Goal: Browse casually

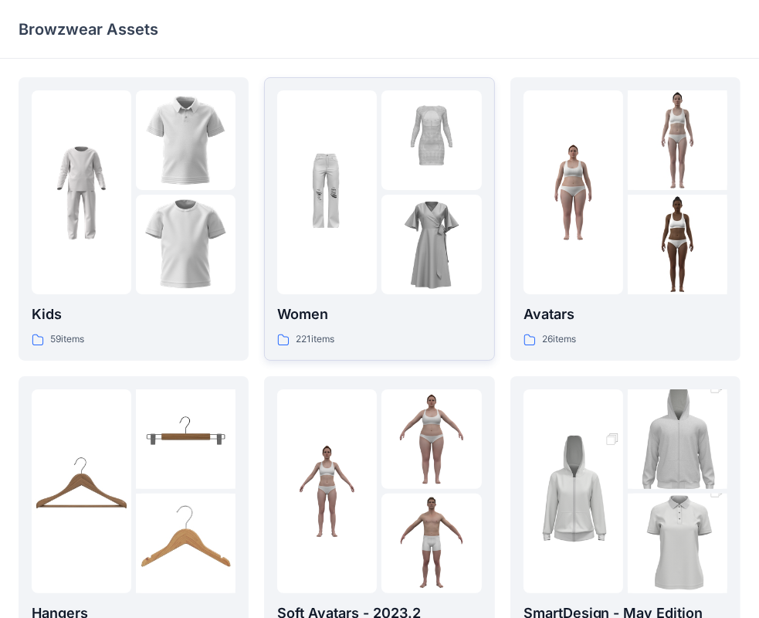
click at [414, 253] on img at bounding box center [432, 245] width 100 height 100
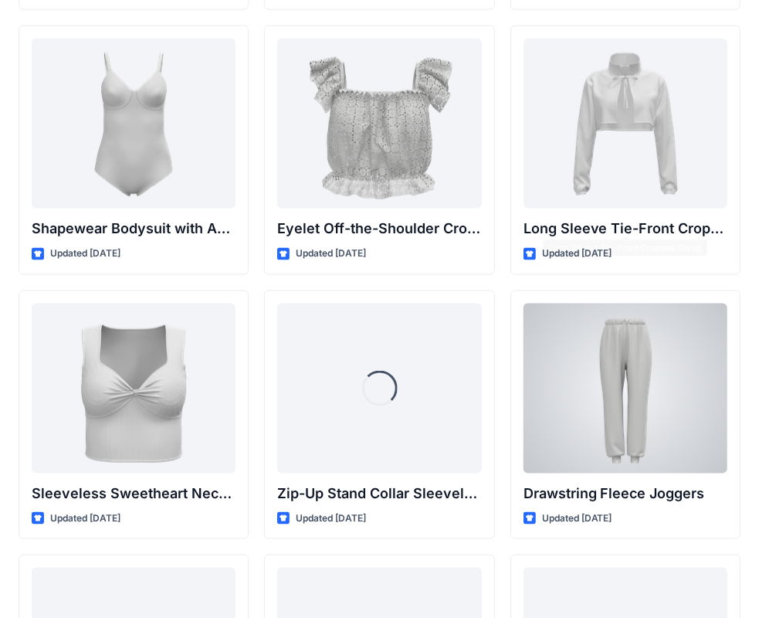
scroll to position [5083, 0]
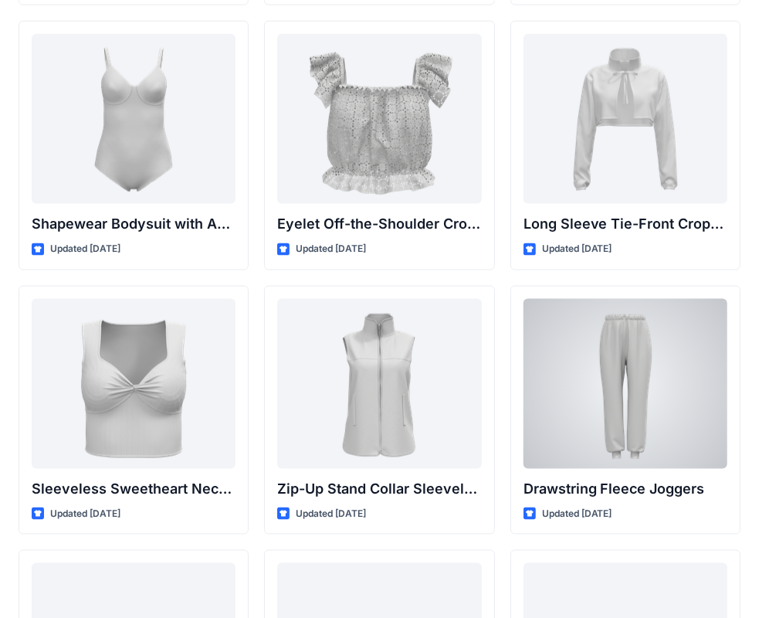
click at [674, 338] on div at bounding box center [626, 384] width 204 height 170
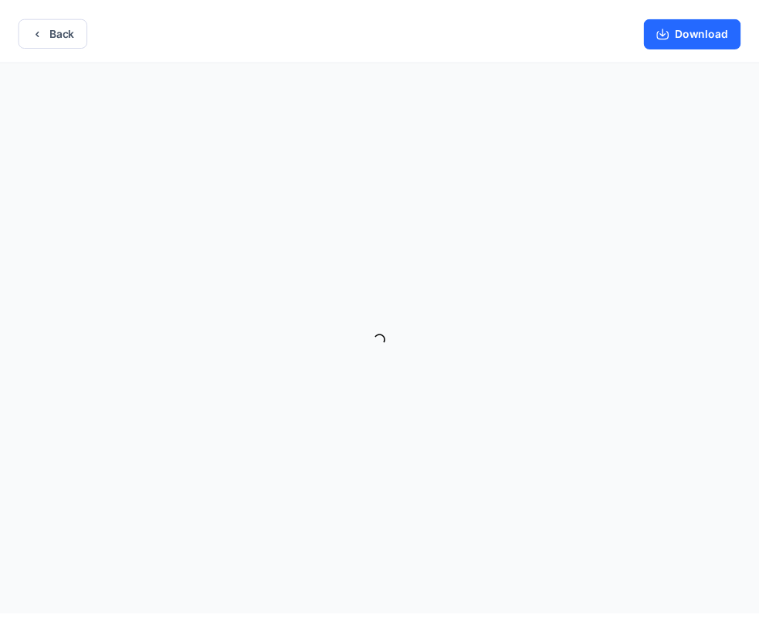
scroll to position [3, 0]
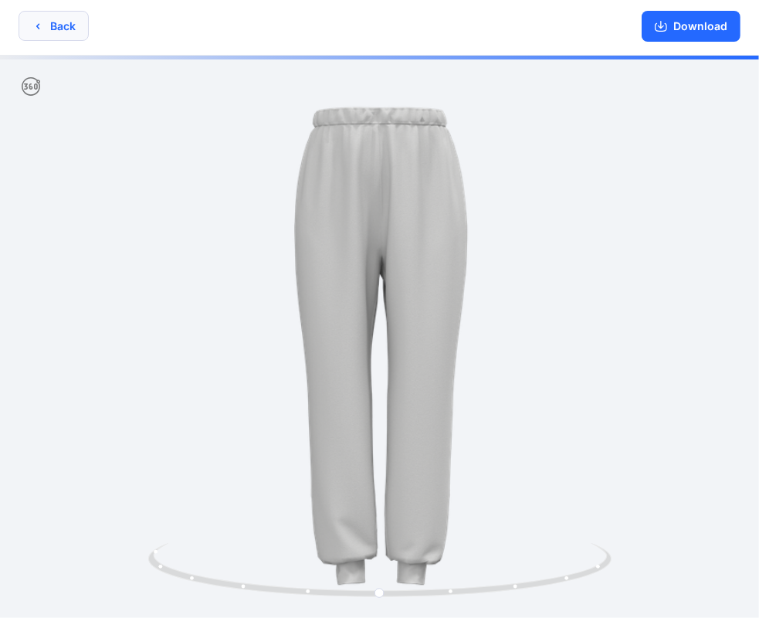
click at [65, 21] on button "Back" at bounding box center [54, 26] width 70 height 30
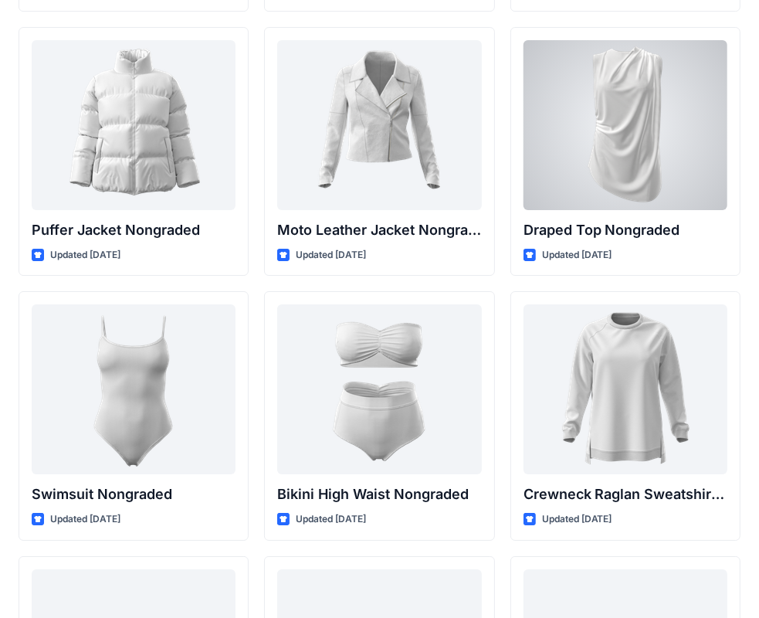
scroll to position [14879, 0]
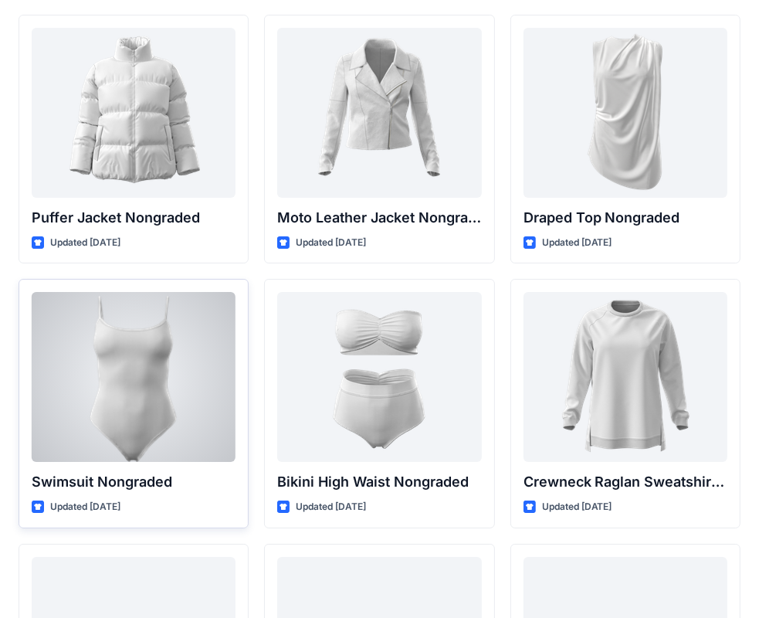
click at [139, 379] on div at bounding box center [134, 377] width 204 height 170
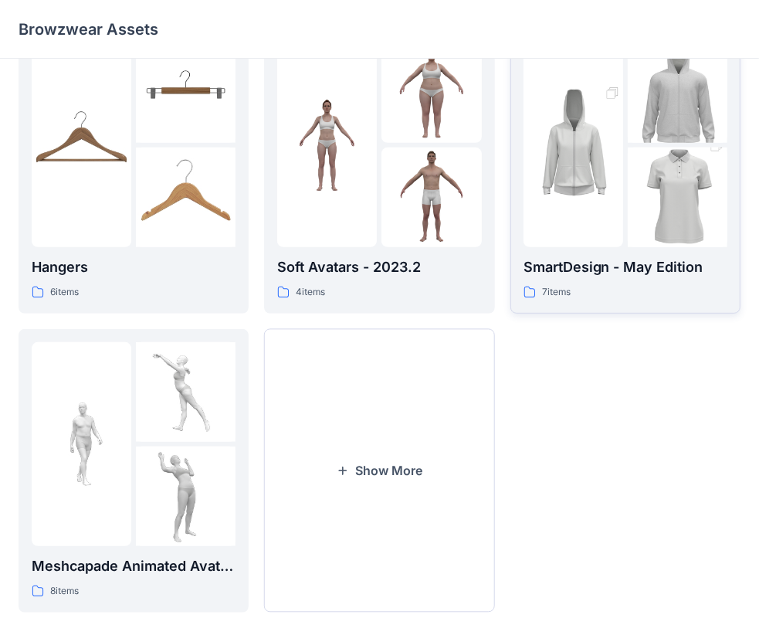
scroll to position [351, 0]
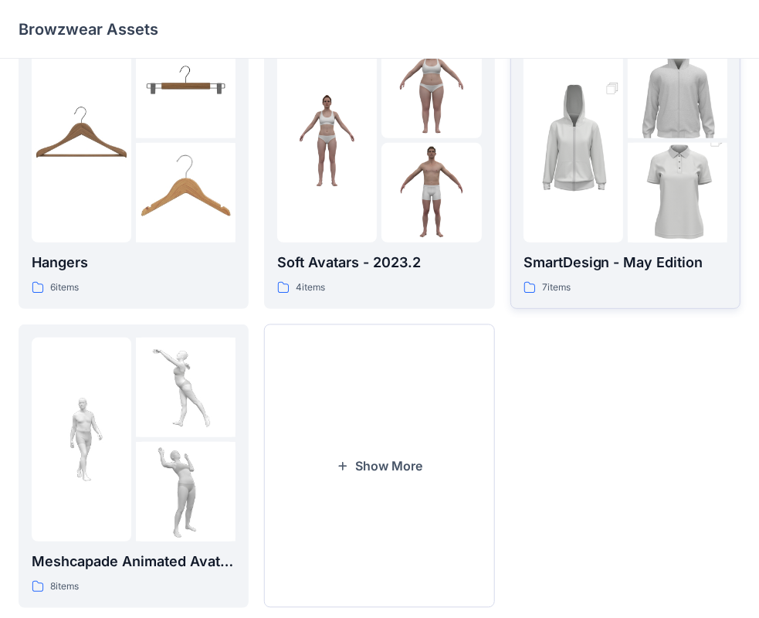
click at [629, 148] on img at bounding box center [678, 193] width 100 height 150
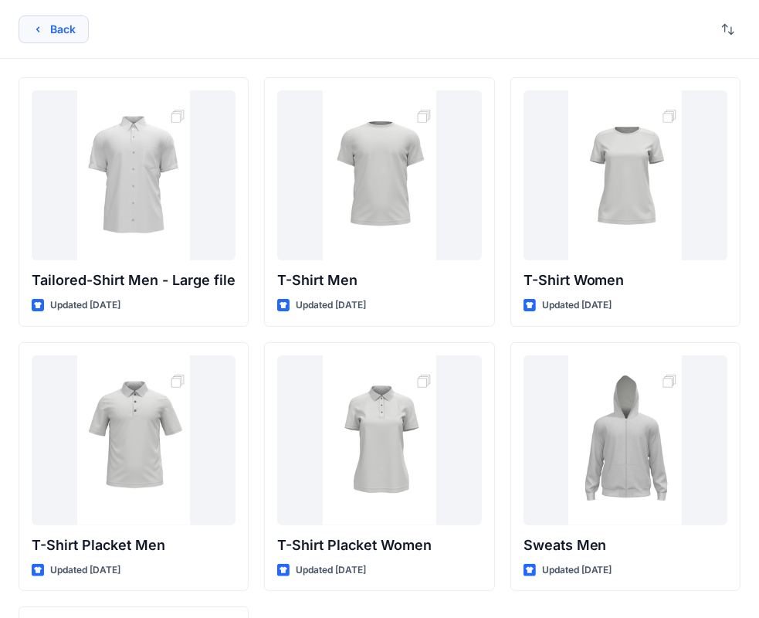
click at [57, 26] on button "Back" at bounding box center [54, 29] width 70 height 28
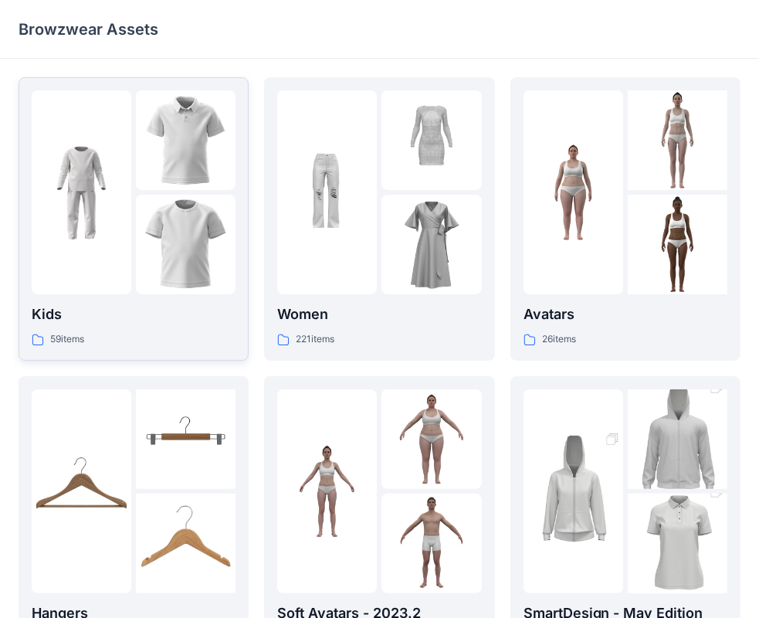
click at [162, 202] on img at bounding box center [186, 245] width 100 height 100
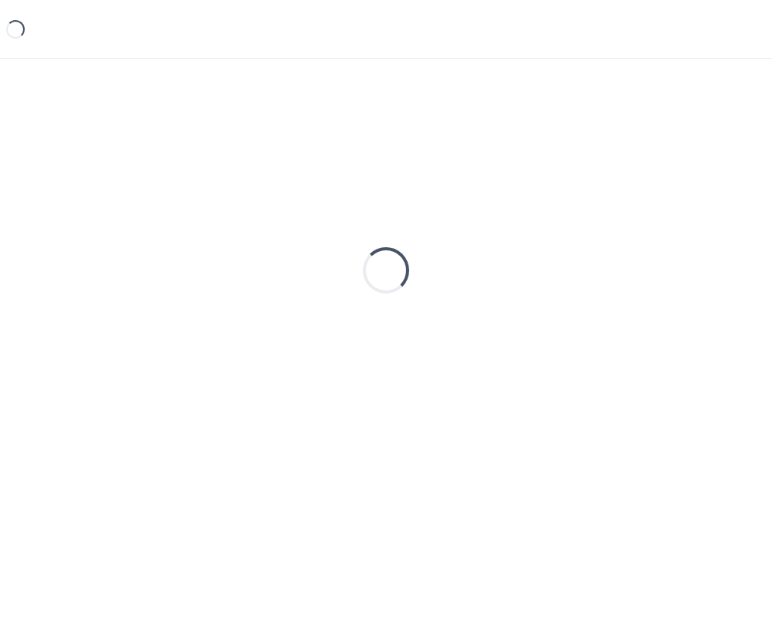
click at [162, 202] on div "Loading..." at bounding box center [386, 270] width 735 height 386
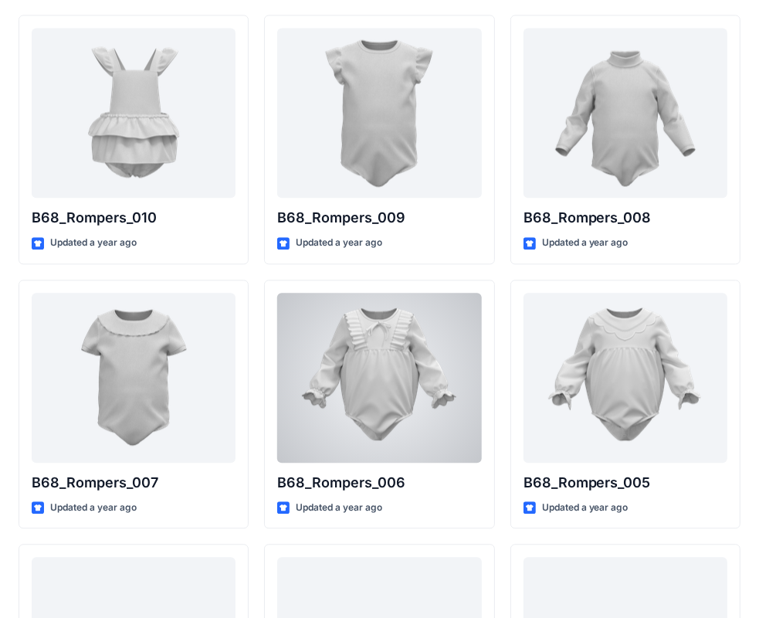
scroll to position [2178, 0]
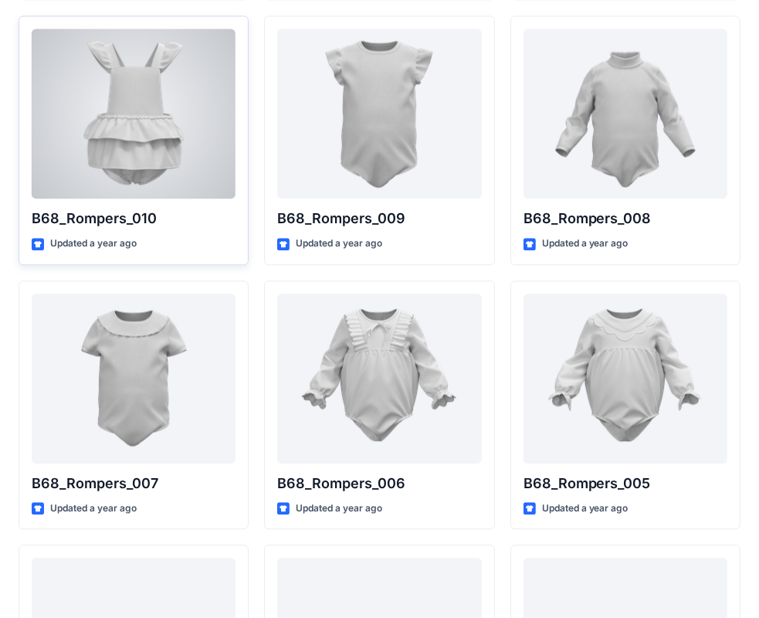
click at [150, 154] on div at bounding box center [134, 114] width 204 height 170
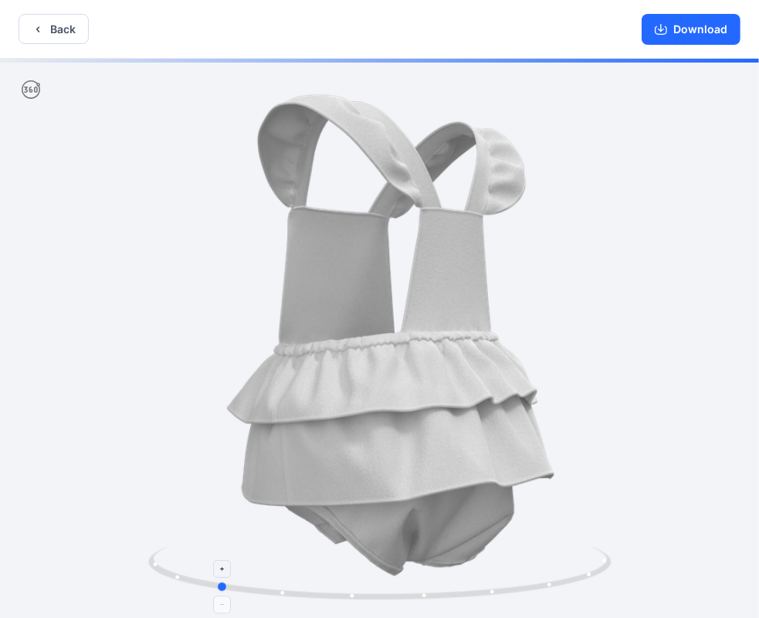
drag, startPoint x: 352, startPoint y: 593, endPoint x: 182, endPoint y: 585, distance: 170.9
click at [182, 585] on icon at bounding box center [381, 575] width 467 height 58
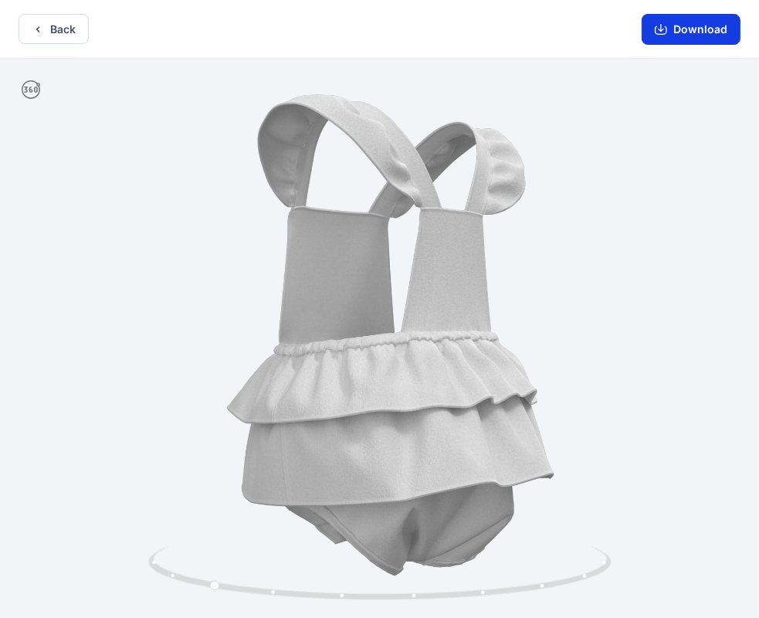
click at [666, 41] on button "Download" at bounding box center [691, 29] width 99 height 31
click at [666, 30] on icon "button" at bounding box center [661, 29] width 12 height 12
click at [68, 39] on button "Back" at bounding box center [54, 29] width 70 height 30
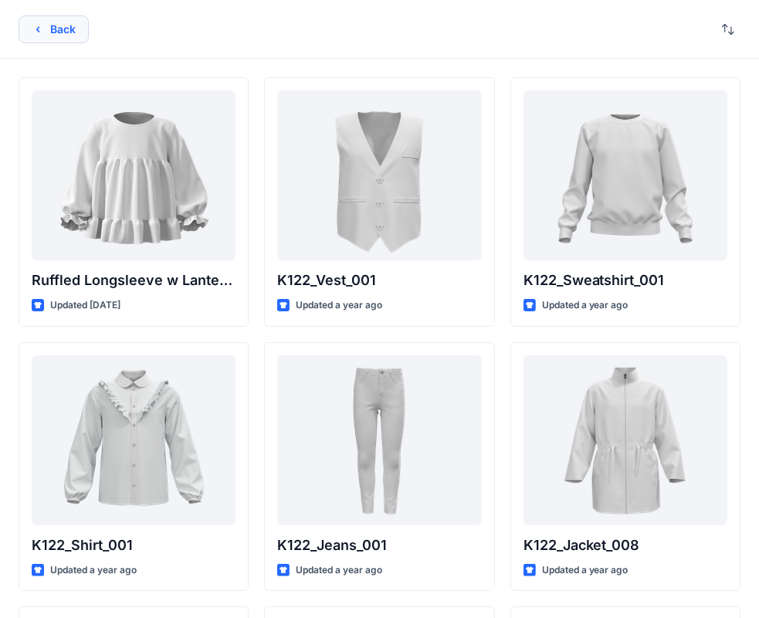
click at [65, 32] on button "Back" at bounding box center [54, 29] width 70 height 28
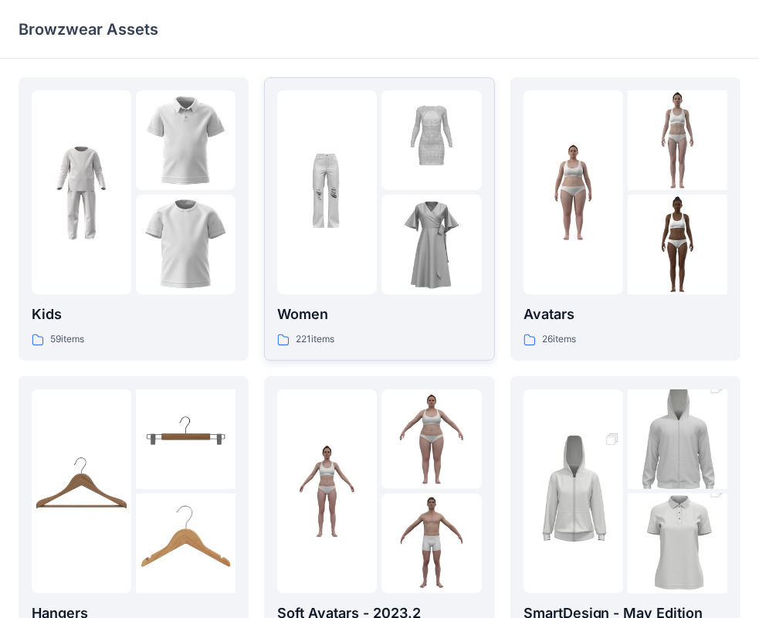
click at [386, 226] on img at bounding box center [432, 245] width 100 height 100
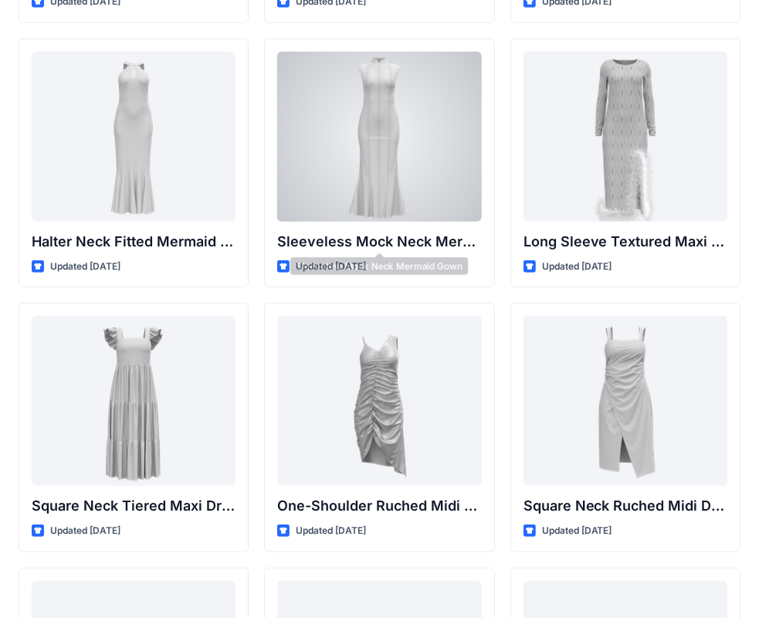
scroll to position [876, 0]
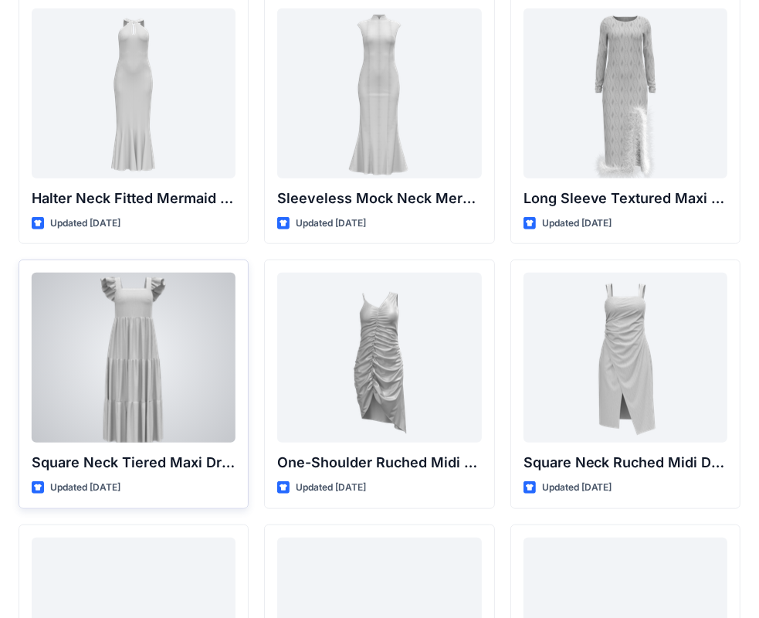
click at [182, 394] on div at bounding box center [134, 358] width 204 height 170
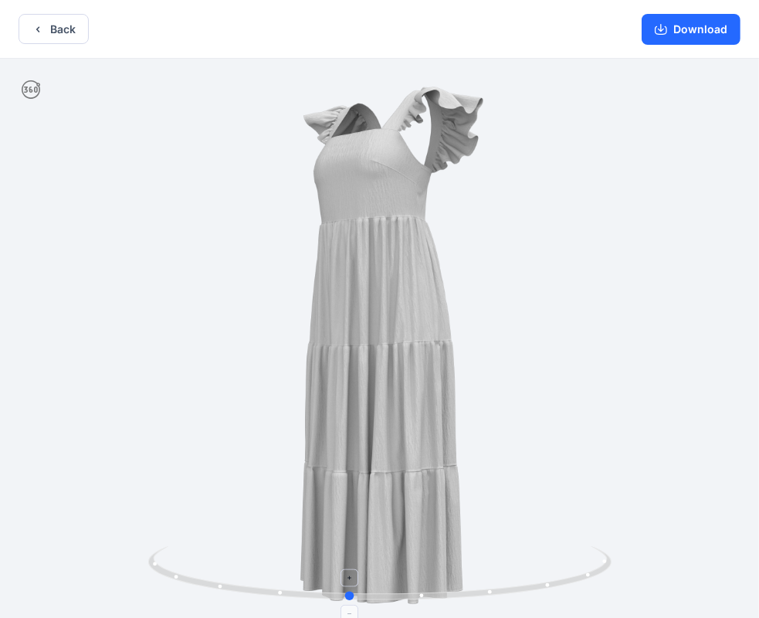
drag, startPoint x: 383, startPoint y: 593, endPoint x: 352, endPoint y: 592, distance: 30.9
click at [352, 592] on icon at bounding box center [381, 575] width 467 height 58
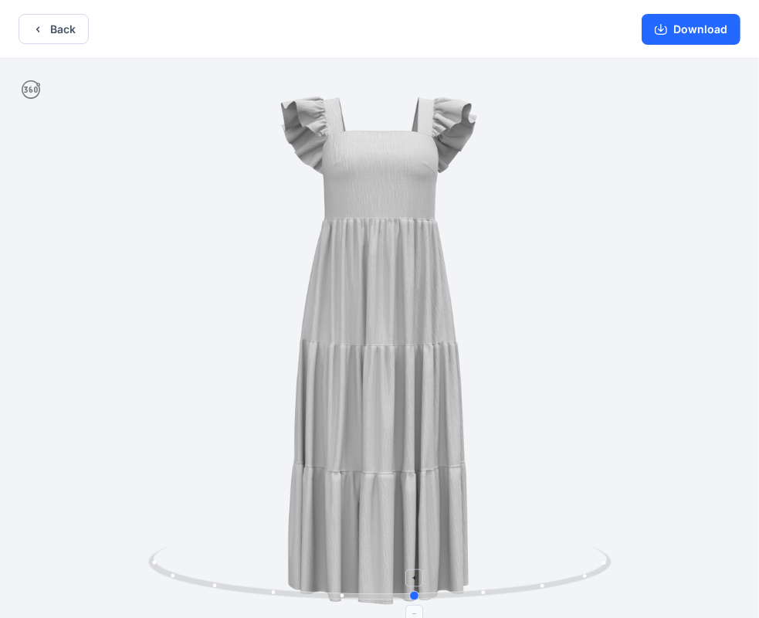
drag, startPoint x: 353, startPoint y: 592, endPoint x: 420, endPoint y: 585, distance: 67.6
click at [420, 585] on icon at bounding box center [381, 575] width 467 height 58
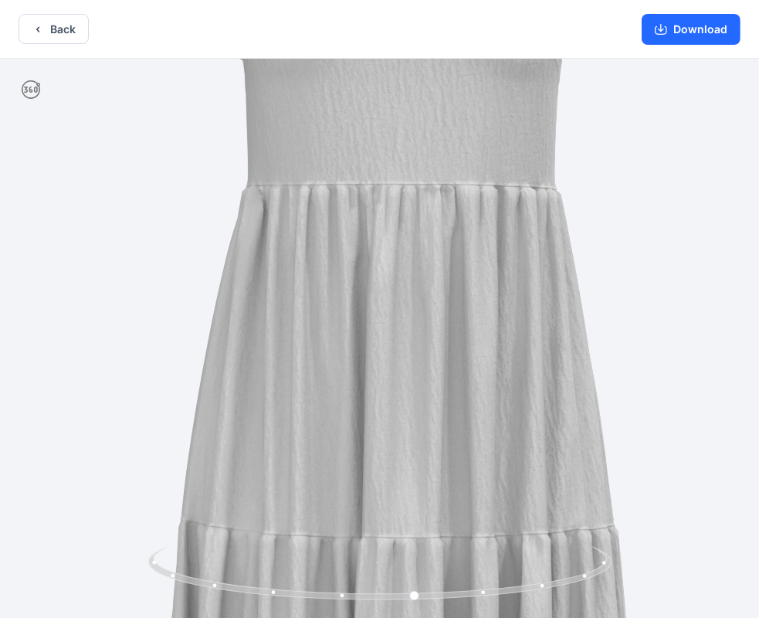
drag, startPoint x: 460, startPoint y: 199, endPoint x: 489, endPoint y: 431, distance: 233.5
click at [489, 431] on img at bounding box center [401, 521] width 1566 height 1566
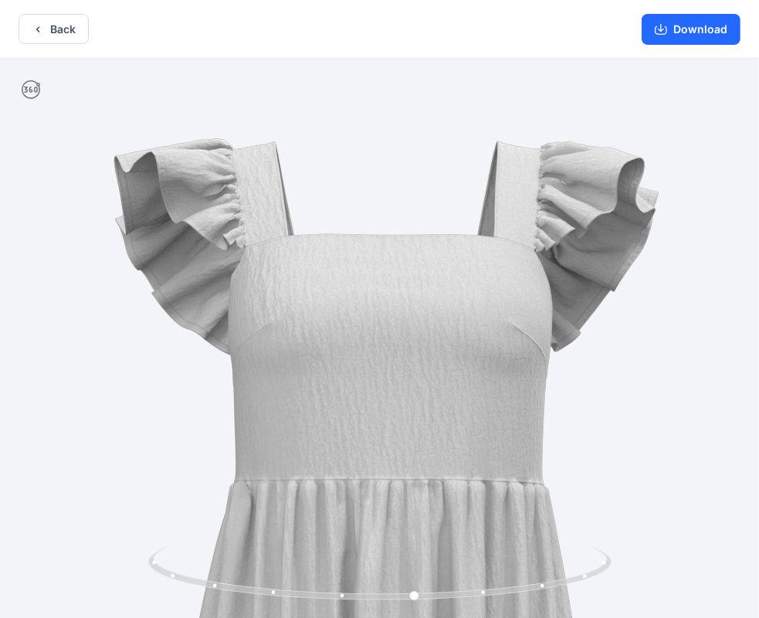
drag, startPoint x: 430, startPoint y: 245, endPoint x: 417, endPoint y: 520, distance: 275.3
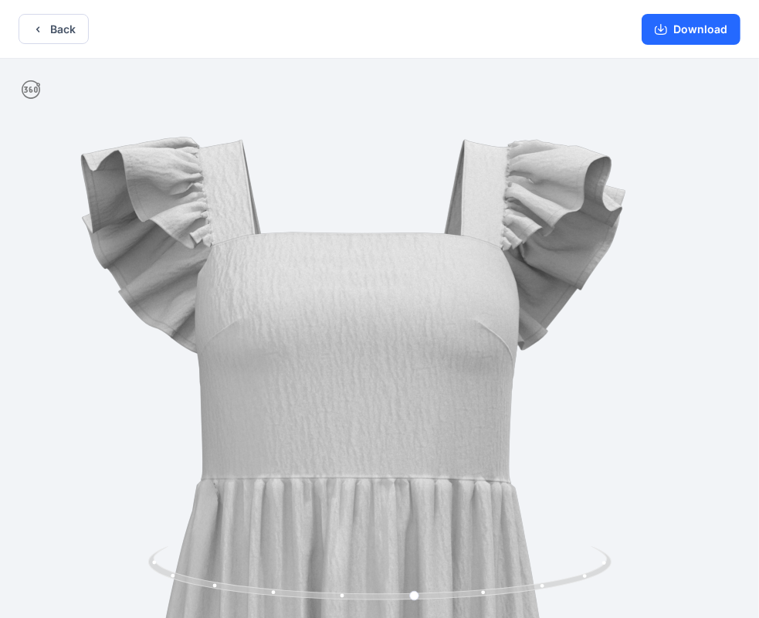
drag, startPoint x: 567, startPoint y: 260, endPoint x: 528, endPoint y: 270, distance: 40.6
drag, startPoint x: 410, startPoint y: 597, endPoint x: 391, endPoint y: 573, distance: 30.8
click at [391, 573] on icon at bounding box center [381, 575] width 467 height 58
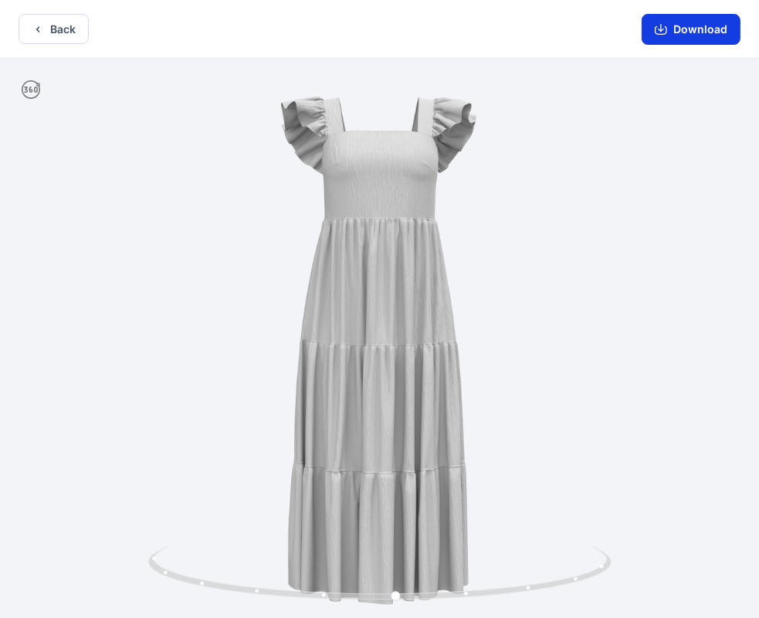
click at [689, 40] on button "Download" at bounding box center [691, 29] width 99 height 31
